Goal: Information Seeking & Learning: Learn about a topic

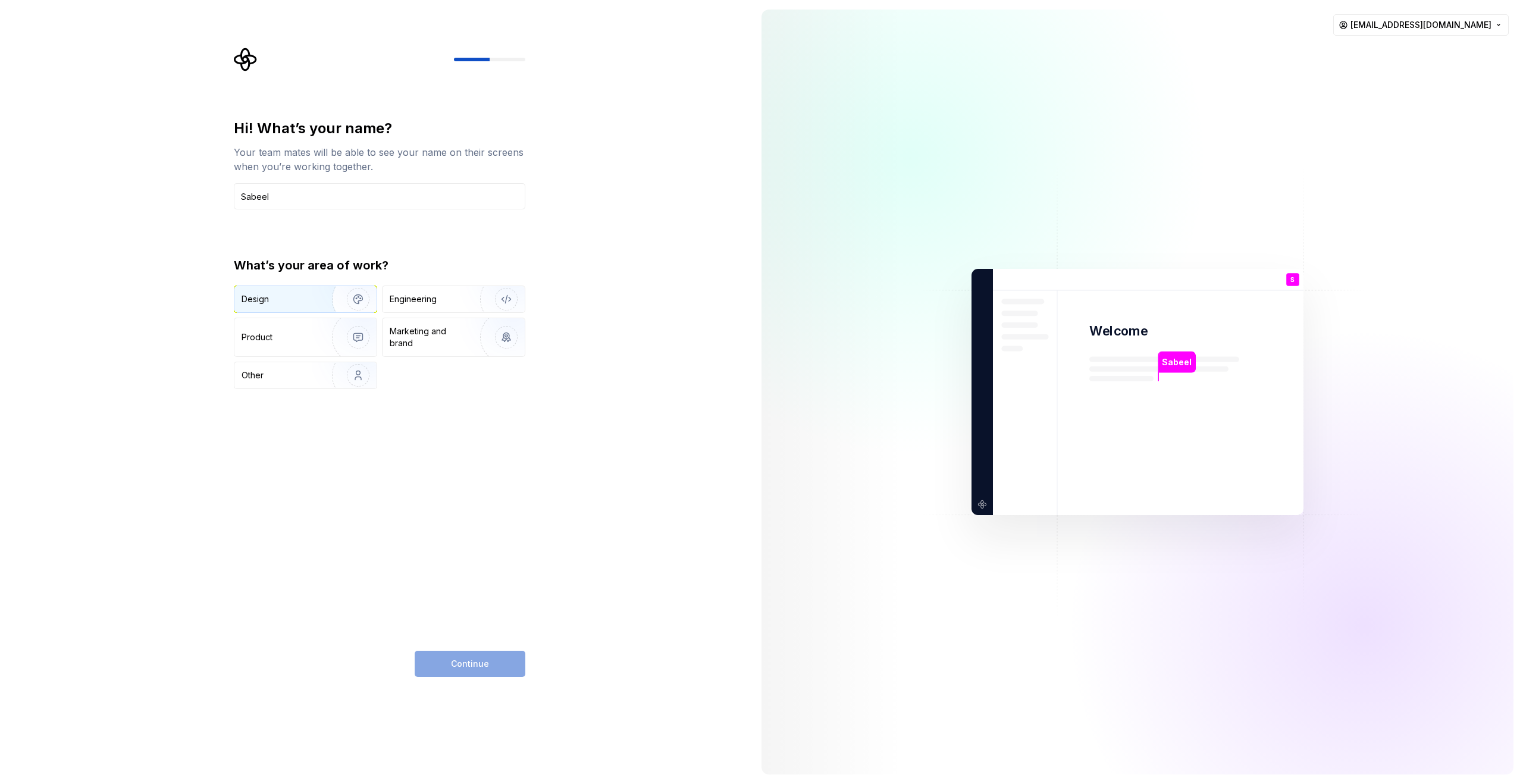
type input "Sabeel"
click at [308, 297] on div "Design" at bounding box center [279, 299] width 75 height 12
click at [473, 665] on span "Continue" at bounding box center [470, 663] width 38 height 12
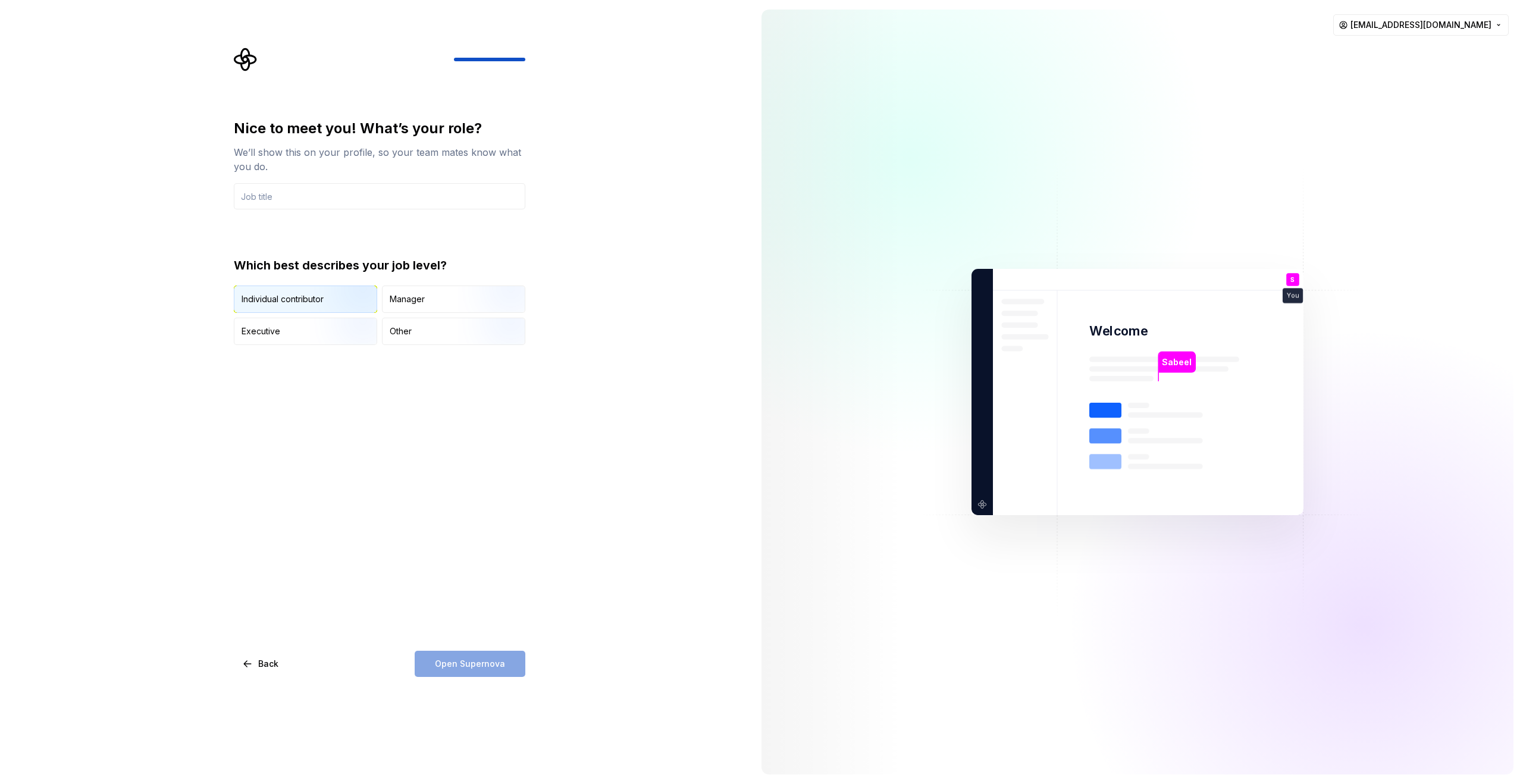
click at [347, 305] on img "button" at bounding box center [347, 314] width 76 height 80
click at [470, 661] on div "Open Supernova" at bounding box center [470, 663] width 111 height 26
click at [359, 186] on input "text" at bounding box center [379, 196] width 292 height 26
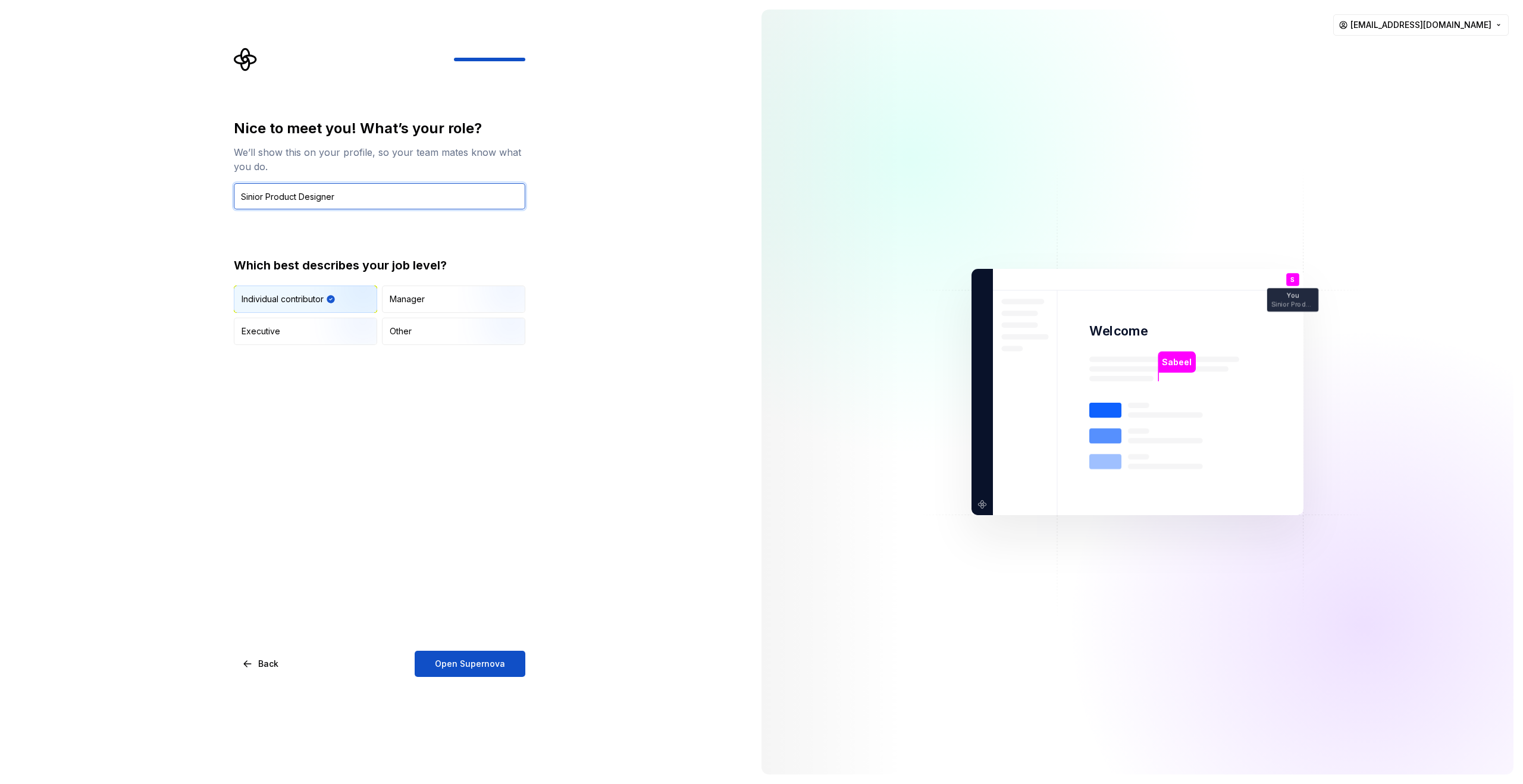
click at [249, 195] on input "Sinior Product Designer" at bounding box center [379, 196] width 292 height 26
click at [252, 198] on input "Sinior Product Designer" at bounding box center [379, 196] width 292 height 26
click at [250, 194] on input "Sinior Product Designer" at bounding box center [379, 196] width 292 height 26
type input "Senior Product Designer"
click at [480, 671] on button "Open Supernova" at bounding box center [470, 663] width 111 height 26
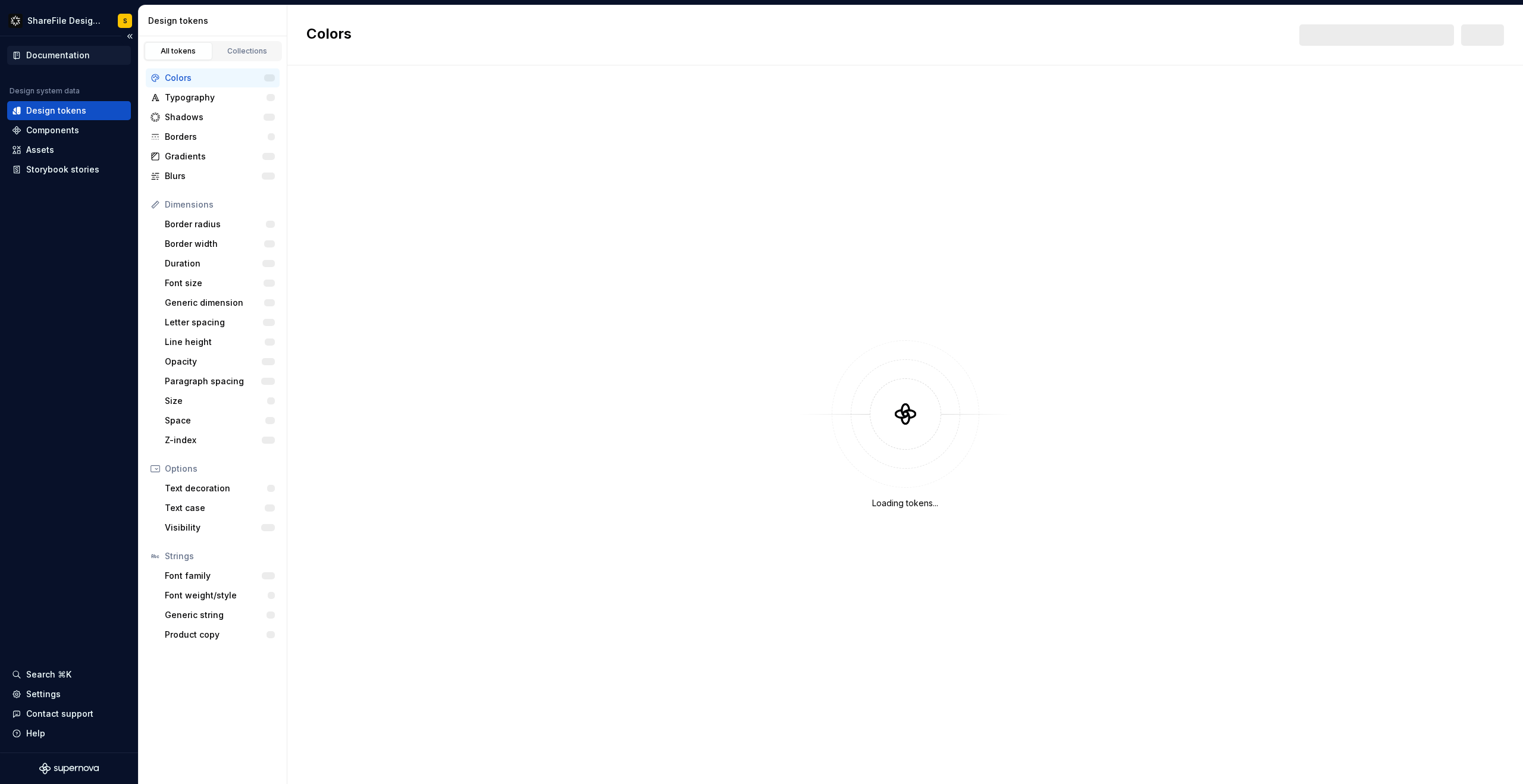
click at [36, 54] on div "Documentation" at bounding box center [57, 55] width 63 height 12
click at [51, 55] on div "Documentation" at bounding box center [57, 55] width 63 height 12
click at [17, 58] on icon at bounding box center [16, 55] width 10 height 10
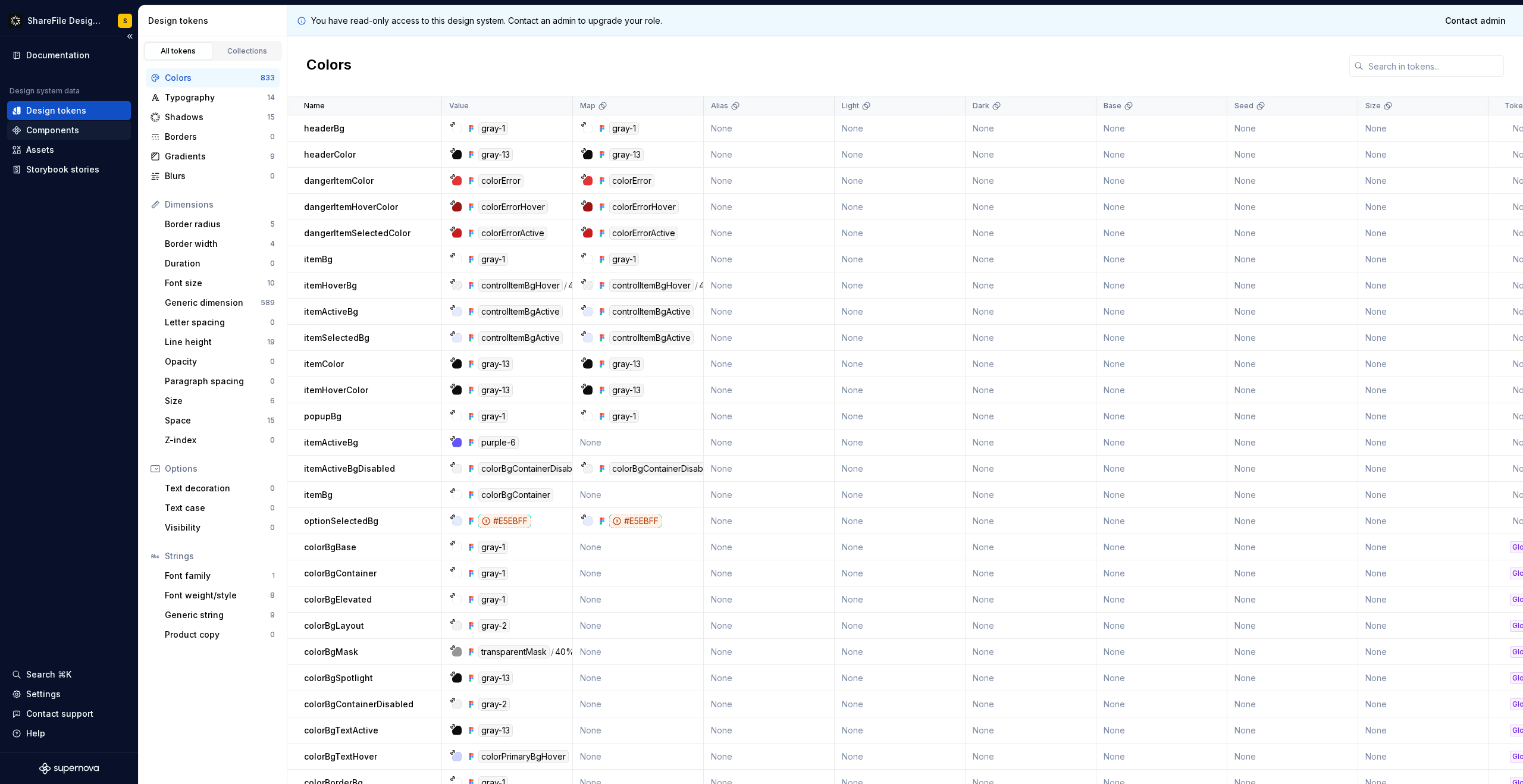
click at [69, 129] on div "Components" at bounding box center [52, 130] width 53 height 12
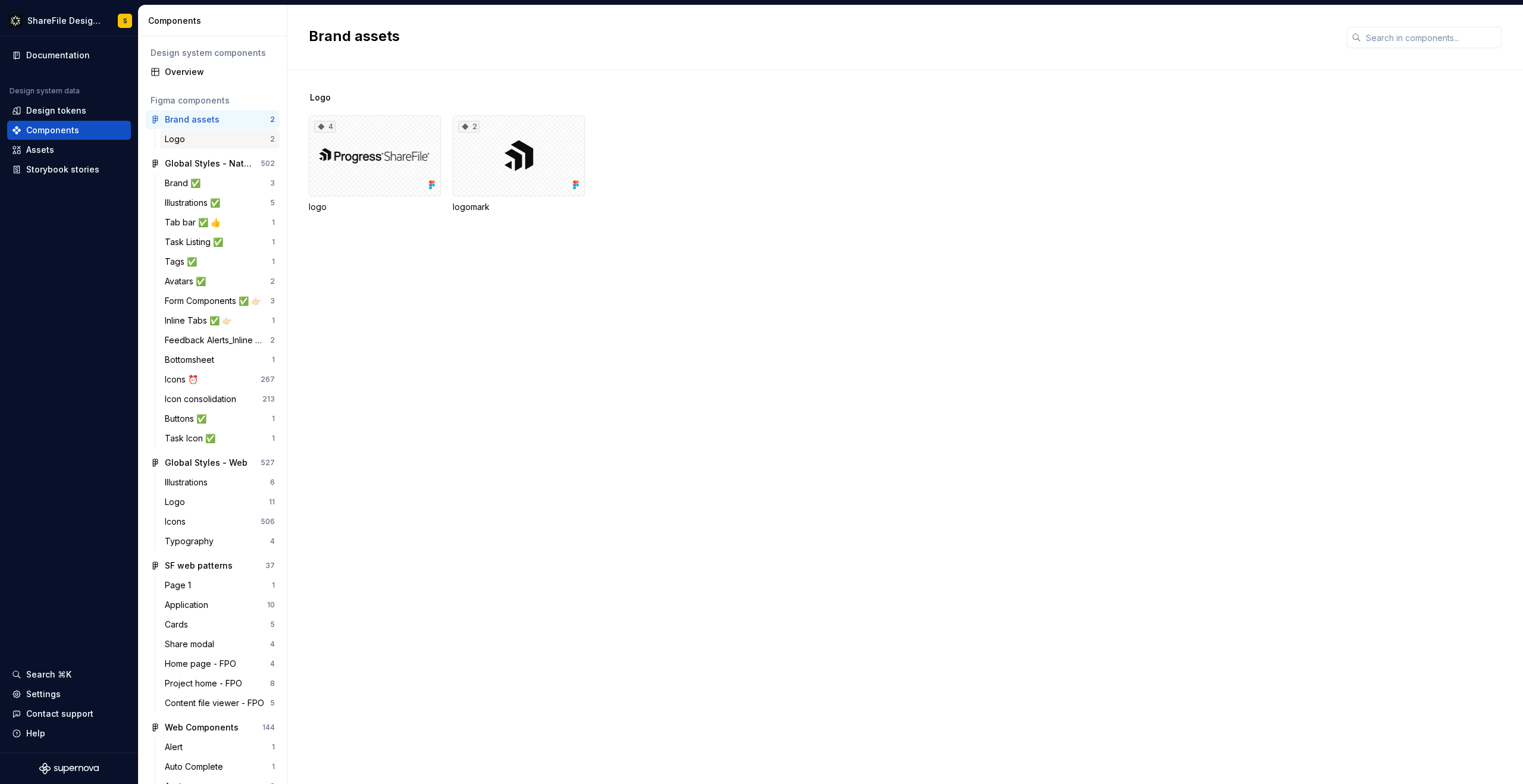
click at [212, 139] on div "Logo" at bounding box center [217, 139] width 106 height 12
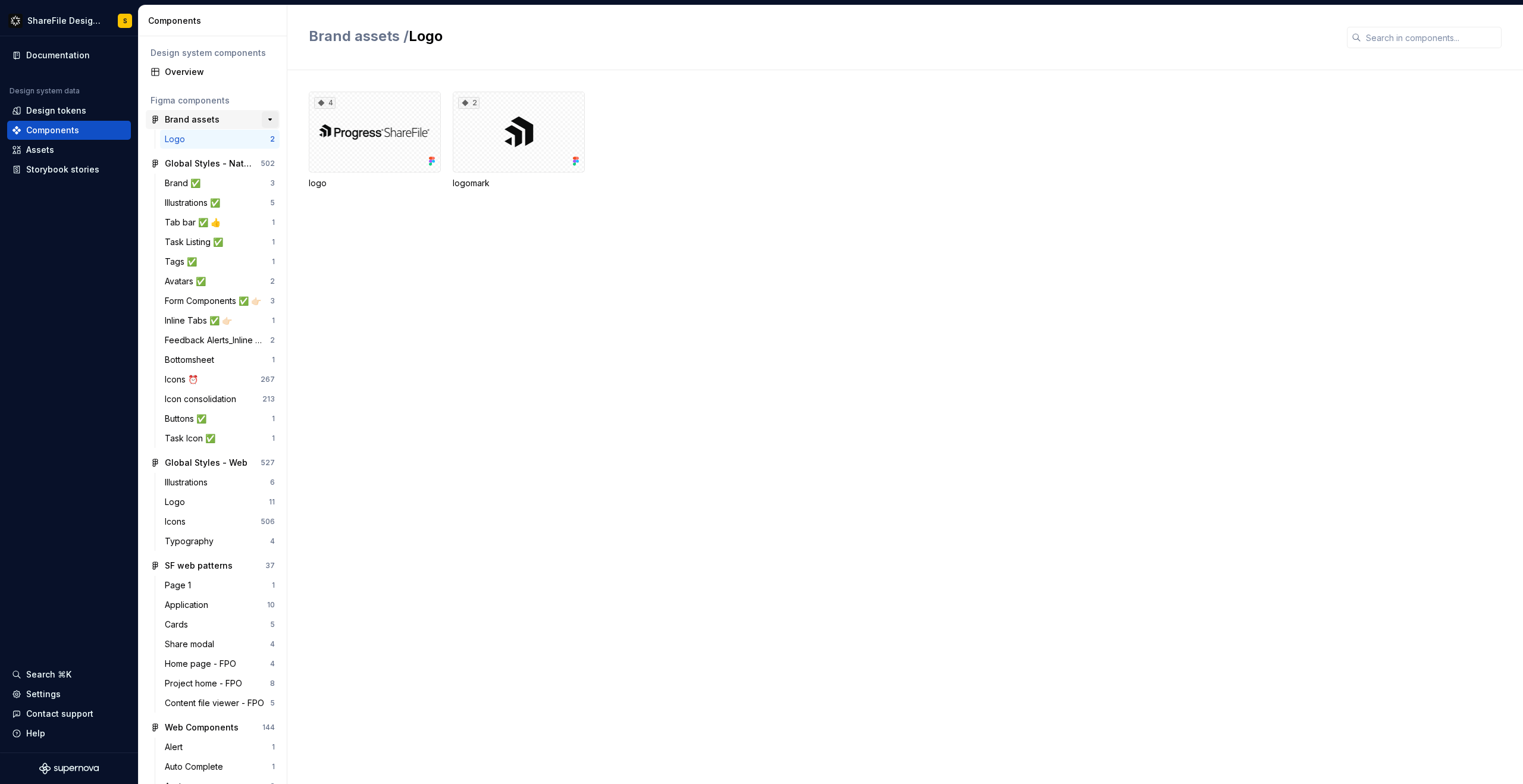
click at [272, 118] on button "button" at bounding box center [270, 119] width 17 height 17
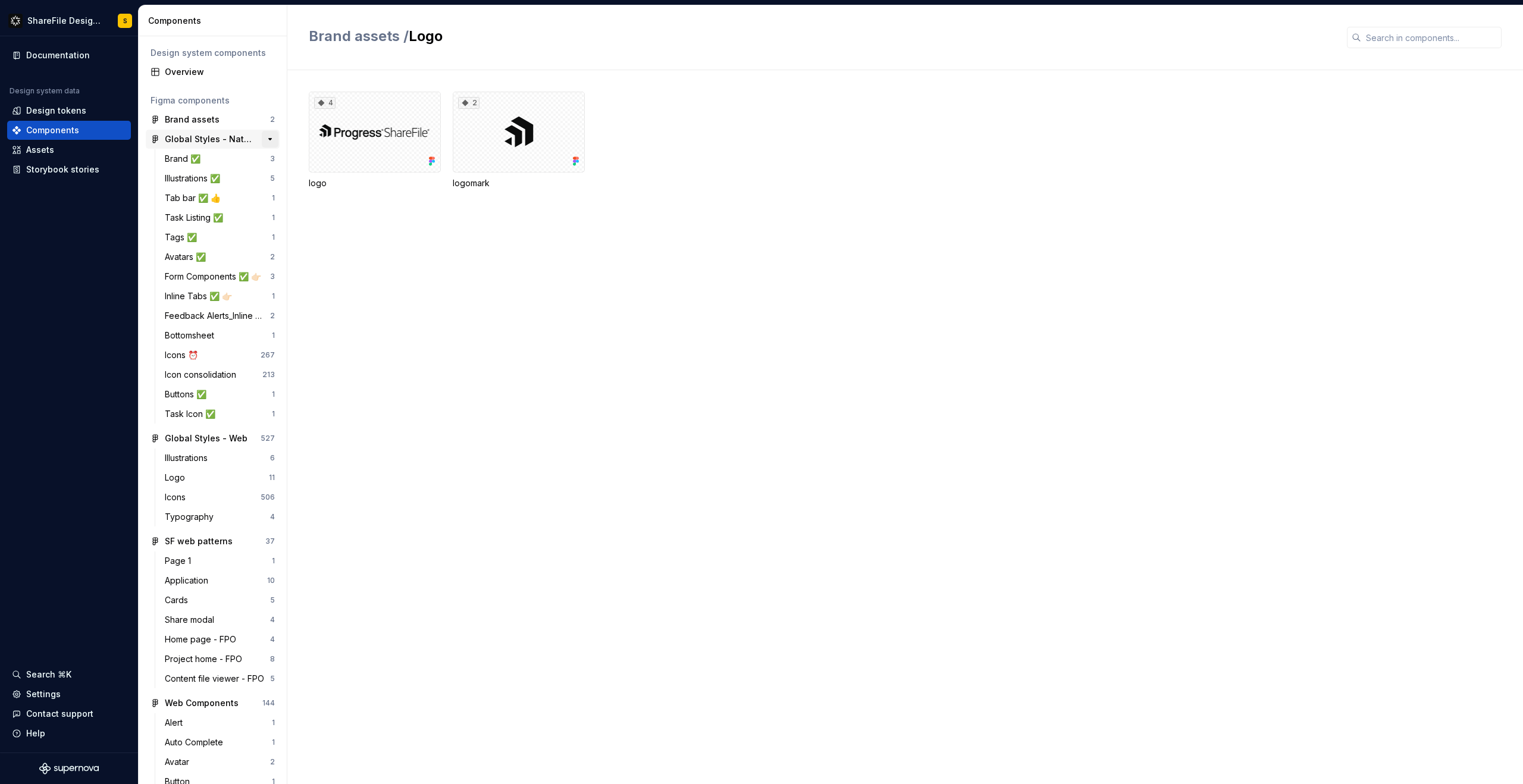
click at [272, 139] on button "button" at bounding box center [270, 139] width 17 height 17
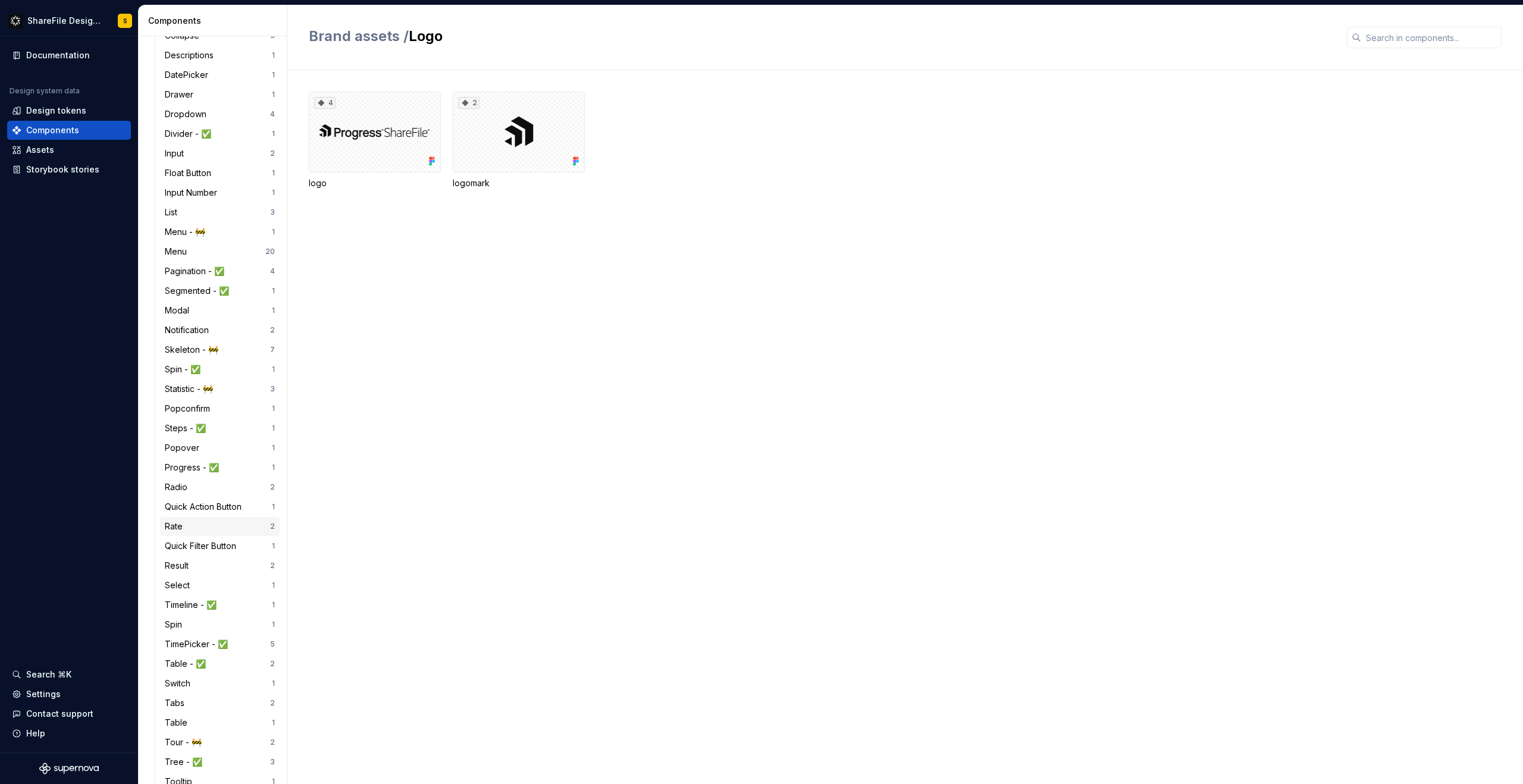
scroll to position [617, 0]
click at [236, 514] on div "Quick Action Button" at bounding box center [205, 512] width 81 height 12
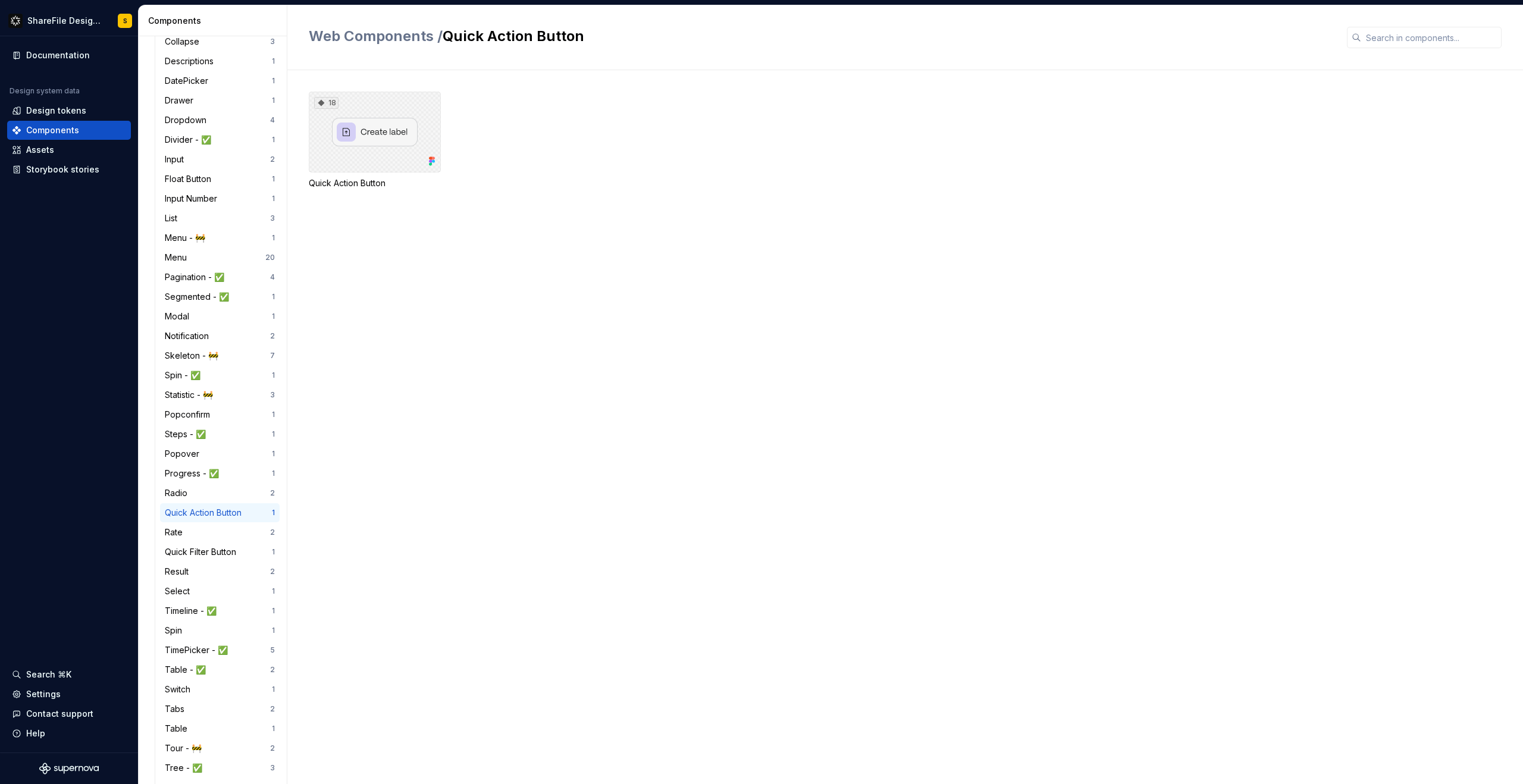
click at [400, 157] on div "18" at bounding box center [375, 131] width 132 height 80
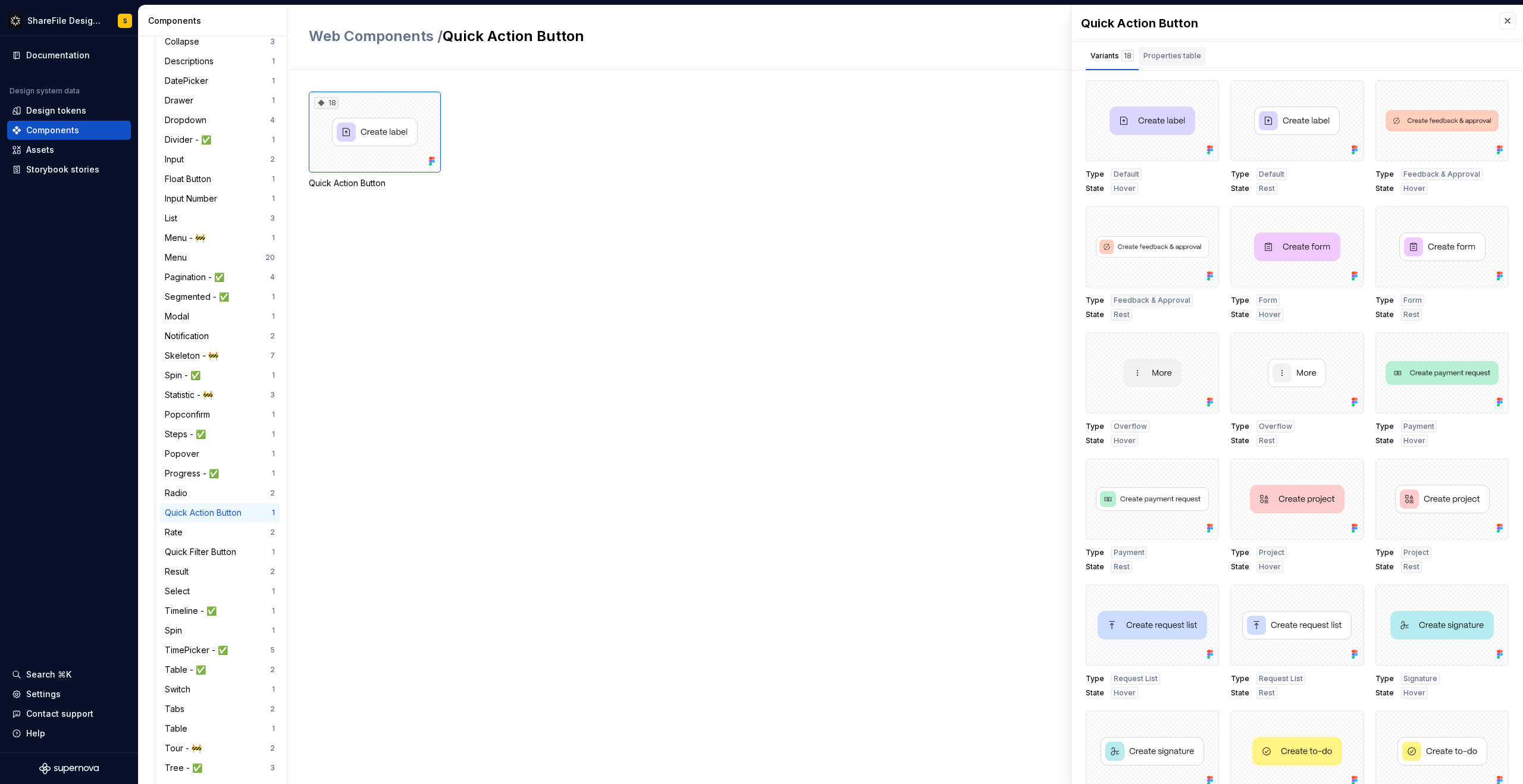
click at [1178, 60] on div "Properties table" at bounding box center [1172, 55] width 58 height 12
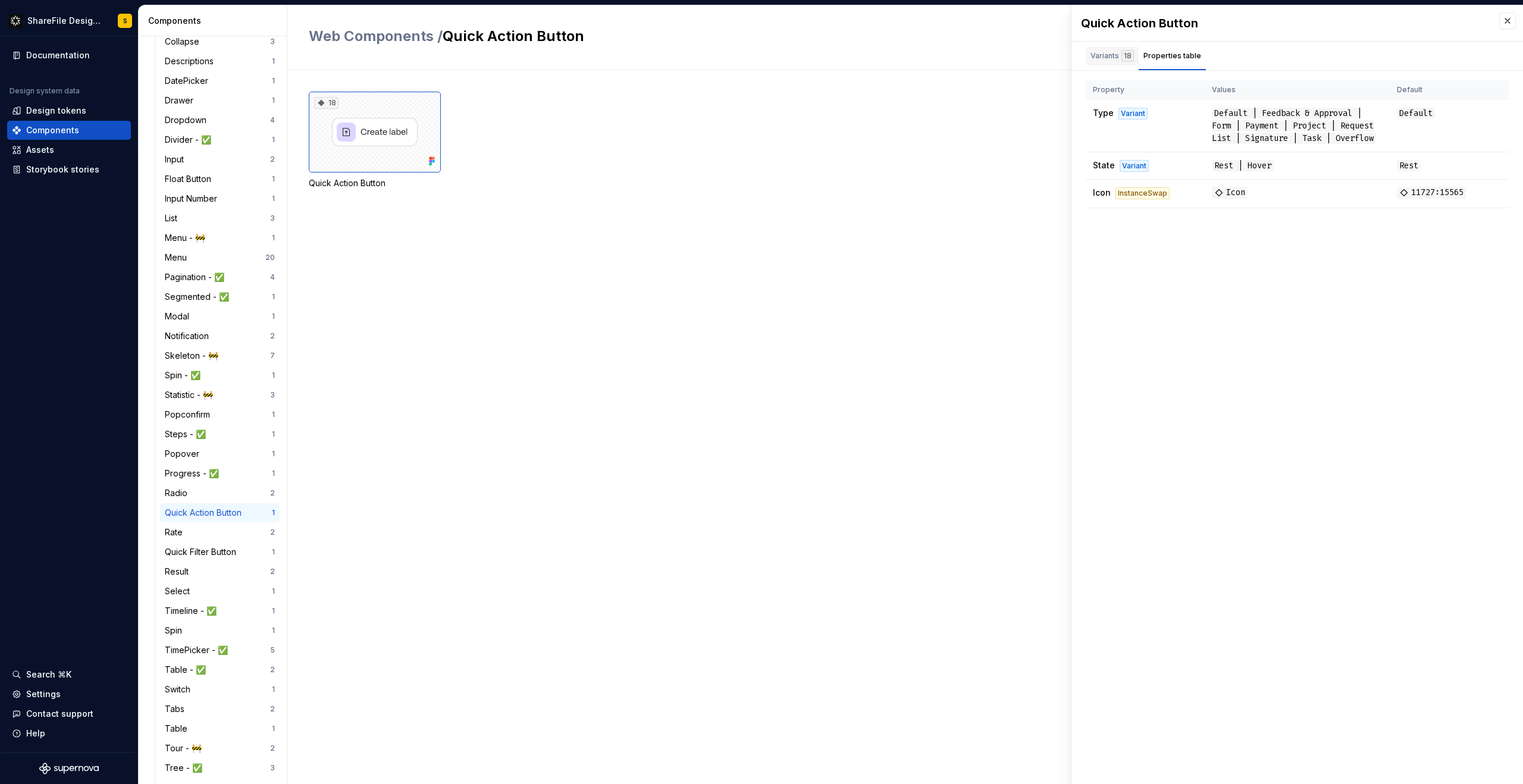
click at [1116, 59] on div "Variants 18" at bounding box center [1112, 55] width 44 height 12
